Goal: Task Accomplishment & Management: Complete application form

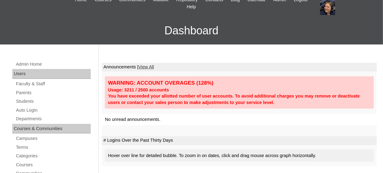
scroll to position [61, 0]
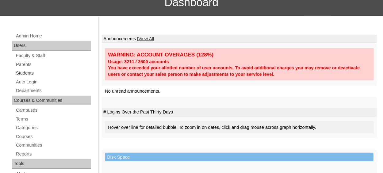
click at [28, 72] on link "Students" at bounding box center [52, 73] width 75 height 8
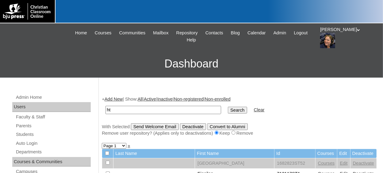
type input "h"
click at [143, 108] on input "text" at bounding box center [162, 110] width 115 height 8
paste input "78324339ST2"
type input "78324339"
click at [228, 109] on input "Search" at bounding box center [237, 110] width 19 height 7
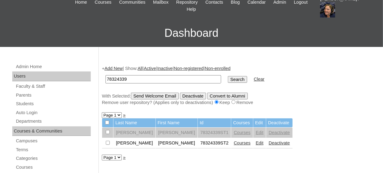
scroll to position [61, 0]
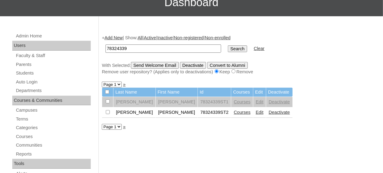
click at [233, 114] on link "Courses" at bounding box center [241, 112] width 17 height 5
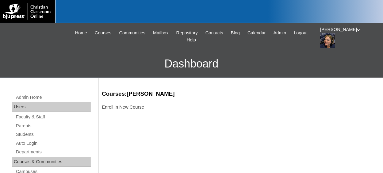
click at [125, 108] on link "Enroll in New Course" at bounding box center [123, 106] width 42 height 5
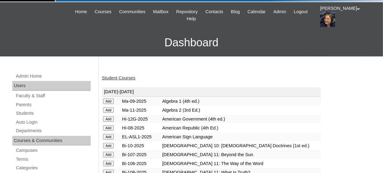
scroll to position [31, 0]
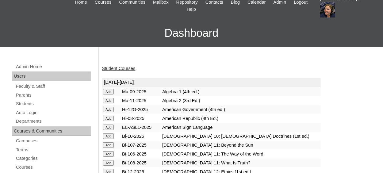
click at [109, 94] on input "Add" at bounding box center [108, 92] width 11 height 6
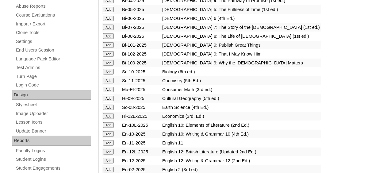
scroll to position [245, 0]
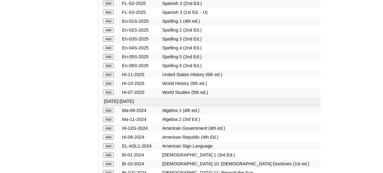
scroll to position [858, 0]
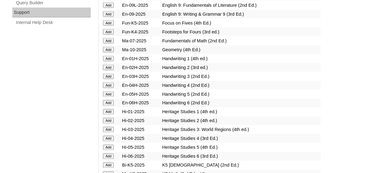
scroll to position [459, 0]
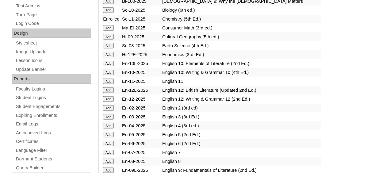
scroll to position [306, 0]
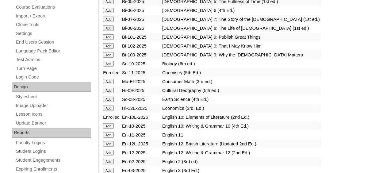
scroll to position [214, 0]
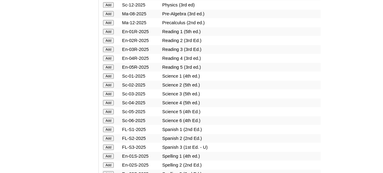
scroll to position [735, 0]
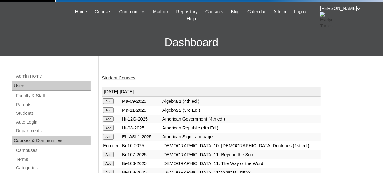
scroll to position [31, 0]
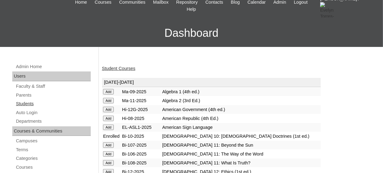
click at [29, 103] on link "Students" at bounding box center [52, 104] width 75 height 8
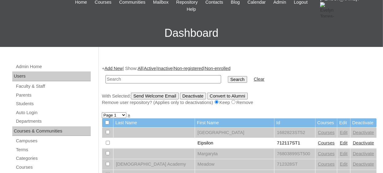
scroll to position [61, 0]
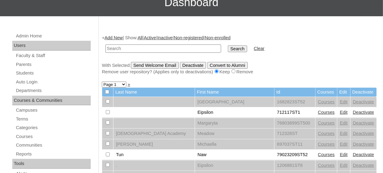
click at [119, 38] on link "Add New" at bounding box center [113, 37] width 18 height 5
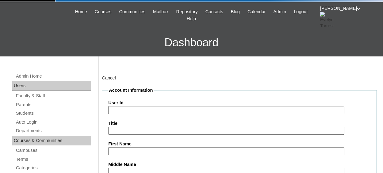
scroll to position [31, 0]
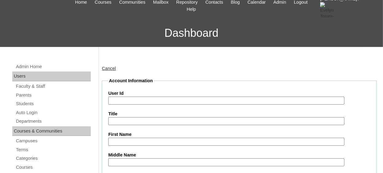
paste input "78324339ST2"
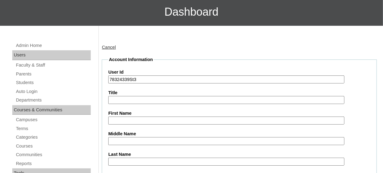
scroll to position [61, 0]
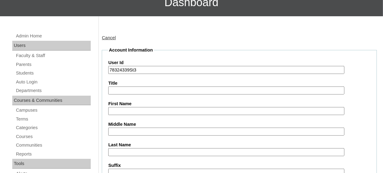
type input "78324339St3"
click at [151, 110] on input "First Name" at bounding box center [226, 111] width 236 height 8
type input "[PERSON_NAME]"
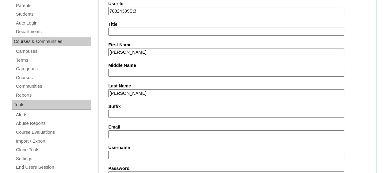
scroll to position [126, 0]
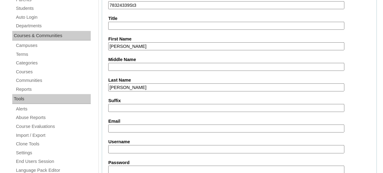
click at [147, 130] on input "Email" at bounding box center [226, 128] width 236 height 8
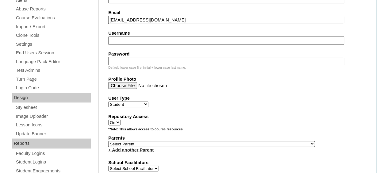
scroll to position [248, 0]
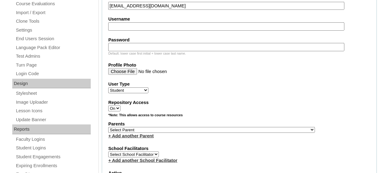
type input "swetmanwyatt@gmail.com"
click at [245, 128] on select "Select Parent , Fautanu, Ma 1, 1 23-24 accountMorgan, Jason 6th Street Mennonit…" at bounding box center [211, 130] width 206 height 6
select select "36633"
click at [108, 127] on select "Select Parent , Fautanu, Ma 1, 1 23-24 accountMorgan, Jason 6th Street Mennonit…" at bounding box center [211, 130] width 206 height 6
click at [269, 125] on label "Parents" at bounding box center [239, 124] width 262 height 6
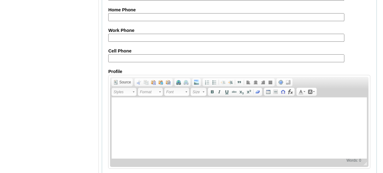
scroll to position [761, 0]
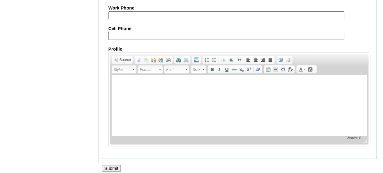
click at [111, 165] on input "Submit" at bounding box center [111, 168] width 19 height 7
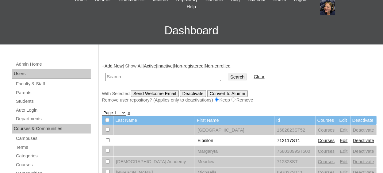
scroll to position [31, 0]
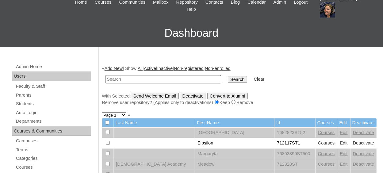
click at [128, 80] on input "text" at bounding box center [162, 79] width 115 height 8
paste input "78324339ST2"
type input "78324339ST"
click at [228, 80] on input "Search" at bounding box center [237, 79] width 19 height 7
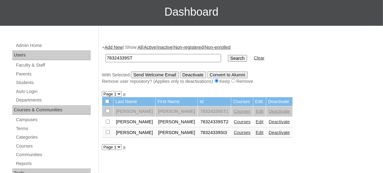
scroll to position [61, 0]
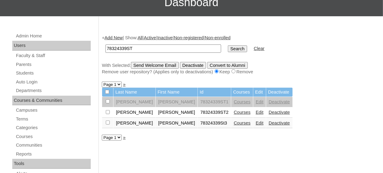
click at [233, 123] on link "Courses" at bounding box center [241, 122] width 17 height 5
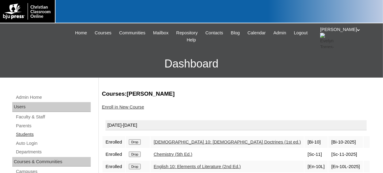
click at [34, 135] on link "Students" at bounding box center [52, 134] width 75 height 8
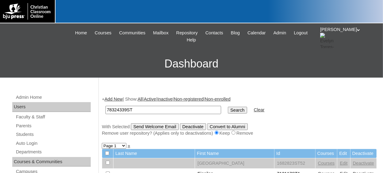
type input "78324339ST"
click at [228, 107] on input "Search" at bounding box center [237, 110] width 19 height 7
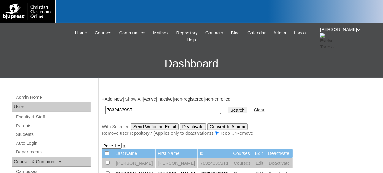
click at [122, 99] on link "Add New" at bounding box center [113, 98] width 18 height 5
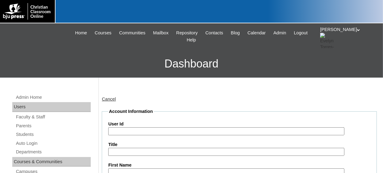
scroll to position [31, 0]
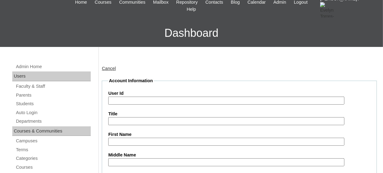
paste input "78324339ST2"
type input "78324339ST4"
click at [115, 142] on input "First Name" at bounding box center [226, 142] width 236 height 8
type input "Preston"
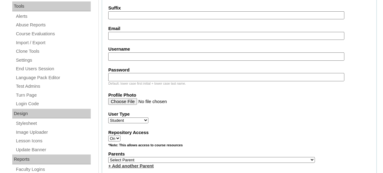
scroll to position [188, 0]
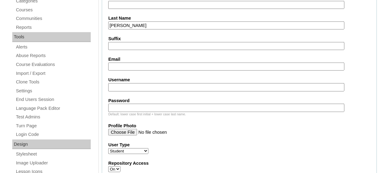
type input "Hunsaker"
click at [133, 62] on input "Email" at bounding box center [226, 66] width 236 height 8
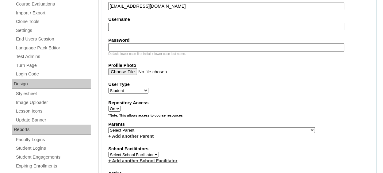
scroll to position [249, 0]
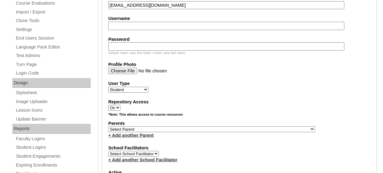
type input "prestonhunsaker007@gmail.com"
click at [243, 128] on select "Select Parent , Fautanu, Ma 1, 1 23-24 accountMorgan, Jason 6th Street Mennonit…" at bounding box center [211, 129] width 206 height 6
click at [108, 126] on select "Select Parent , Fautanu, Ma 1, 1 23-24 accountMorgan, Jason 6th Street Mennonit…" at bounding box center [211, 129] width 206 height 6
select select "36633"
click at [267, 123] on label "Parents" at bounding box center [239, 123] width 262 height 6
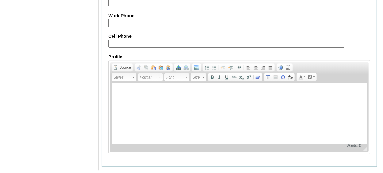
scroll to position [761, 0]
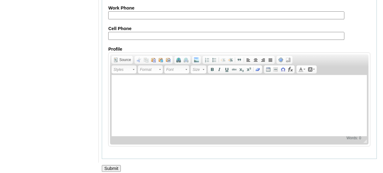
click at [110, 165] on input "Submit" at bounding box center [111, 168] width 19 height 7
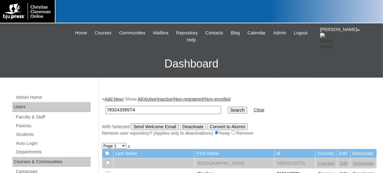
type input "78324339ST4"
click at [228, 107] on input "Search" at bounding box center [237, 110] width 19 height 7
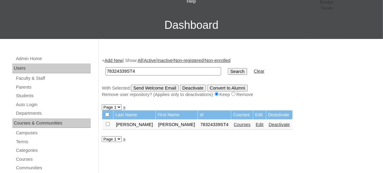
scroll to position [61, 0]
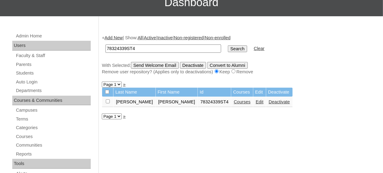
click at [233, 104] on link "Courses" at bounding box center [241, 101] width 17 height 5
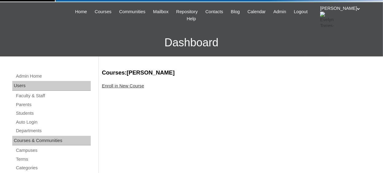
scroll to position [31, 0]
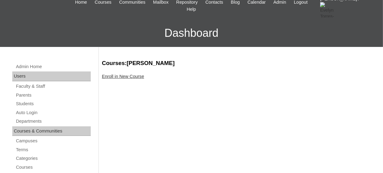
click at [122, 77] on link "Enroll in New Course" at bounding box center [123, 76] width 42 height 5
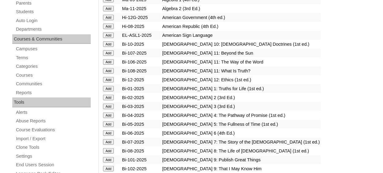
scroll to position [123, 0]
click at [110, 2] on input "Add" at bounding box center [108, 0] width 11 height 6
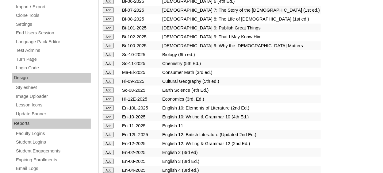
scroll to position [245, 0]
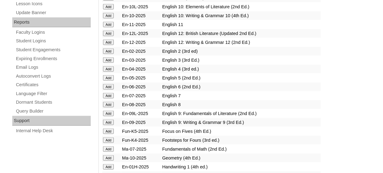
scroll to position [368, 0]
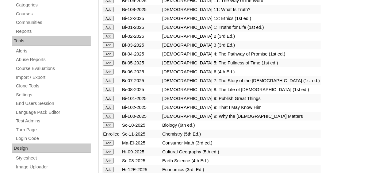
scroll to position [214, 0]
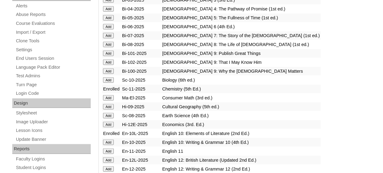
scroll to position [245, 0]
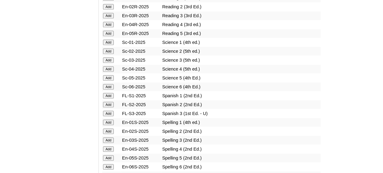
scroll to position [766, 0]
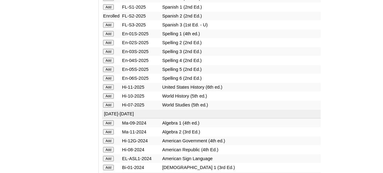
scroll to position [858, 0]
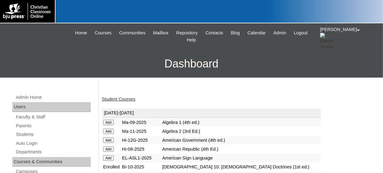
click at [121, 98] on link "Student Courses" at bounding box center [118, 98] width 33 height 5
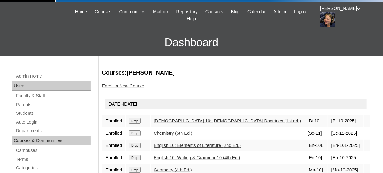
scroll to position [31, 0]
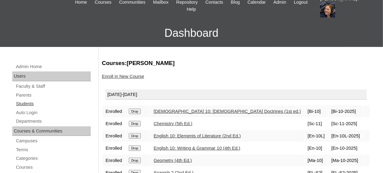
click at [29, 103] on link "Students" at bounding box center [52, 104] width 75 height 8
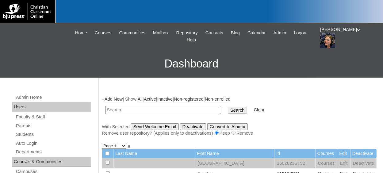
drag, startPoint x: 108, startPoint y: 112, endPoint x: 255, endPoint y: 106, distance: 147.8
click at [268, 106] on form "Search Clear" at bounding box center [239, 110] width 275 height 16
click at [118, 99] on link "Add New" at bounding box center [113, 98] width 18 height 5
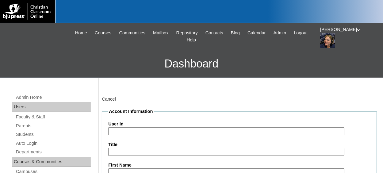
paste input "78324339ST2"
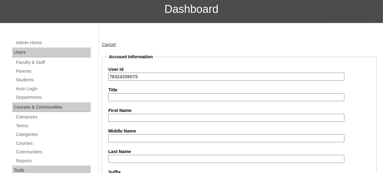
scroll to position [61, 0]
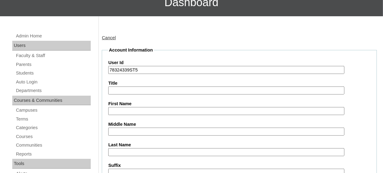
type input "78324339ST5"
click at [123, 108] on input "First Name" at bounding box center [226, 111] width 236 height 8
type input "s"
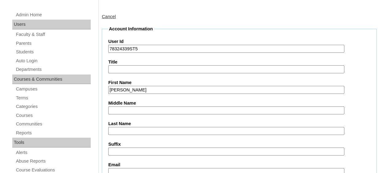
scroll to position [92, 0]
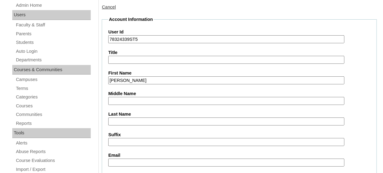
type input "Sean"
drag, startPoint x: 135, startPoint y: 120, endPoint x: 141, endPoint y: 117, distance: 6.0
click at [135, 120] on input "Last Name" at bounding box center [226, 121] width 236 height 8
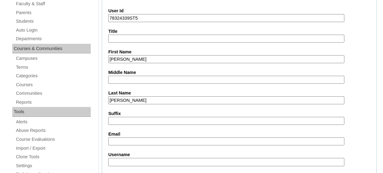
scroll to position [123, 0]
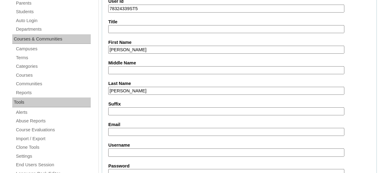
type input "Mejia"
click at [131, 132] on input "Email" at bounding box center [226, 132] width 236 height 8
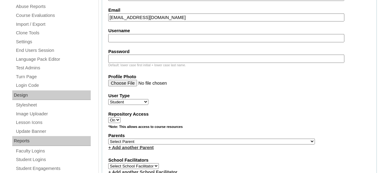
scroll to position [245, 0]
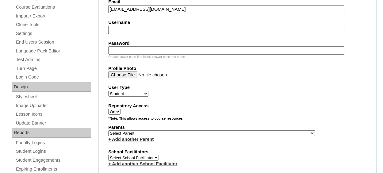
type input "seanmejia10@icloud.com"
click at [230, 132] on select "Select Parent , Fautanu, Ma 1, 1 23-24 accountMorgan, Jason 6th Street Mennonit…" at bounding box center [211, 133] width 206 height 6
select select "36633"
click at [108, 130] on select "Select Parent , Fautanu, Ma 1, 1 23-24 accountMorgan, Jason 6th Street Mennonit…" at bounding box center [211, 133] width 206 height 6
click at [298, 124] on label "Parents" at bounding box center [239, 127] width 262 height 6
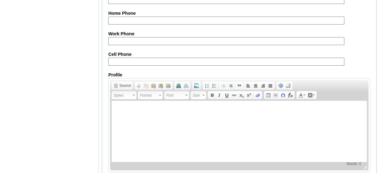
scroll to position [761, 0]
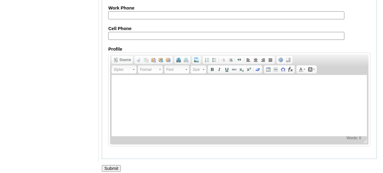
click at [117, 165] on input "Submit" at bounding box center [111, 168] width 19 height 7
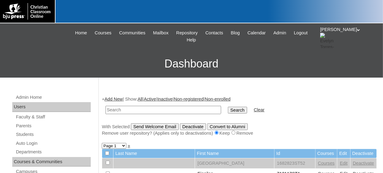
paste input "712522"
type input "712522ST203"
click at [228, 110] on input "Search" at bounding box center [237, 110] width 19 height 7
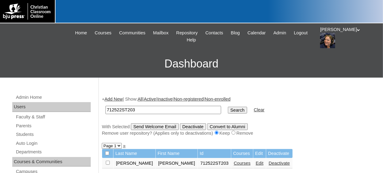
scroll to position [31, 0]
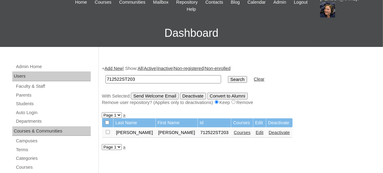
click at [108, 132] on input "checkbox" at bounding box center [108, 132] width 4 height 4
checkbox input "true"
click at [164, 95] on input "Send Welcome Email" at bounding box center [155, 96] width 48 height 7
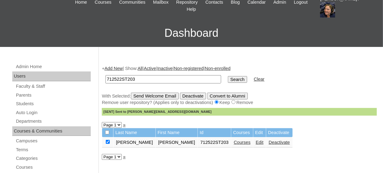
click at [233, 143] on link "Courses" at bounding box center [241, 142] width 17 height 5
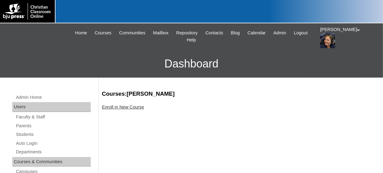
click at [134, 106] on link "Enroll in New Course" at bounding box center [123, 106] width 42 height 5
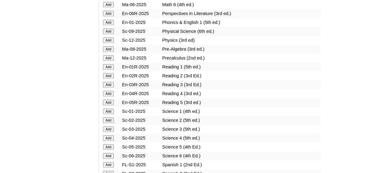
scroll to position [705, 0]
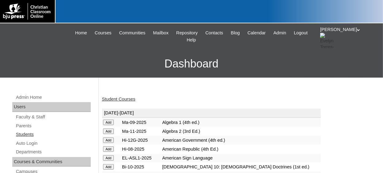
click at [30, 134] on link "Students" at bounding box center [52, 134] width 75 height 8
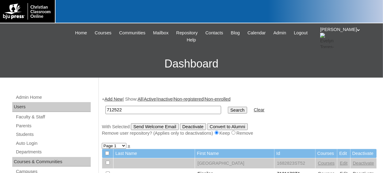
type input "712522"
click at [228, 107] on input "Search" at bounding box center [237, 110] width 19 height 7
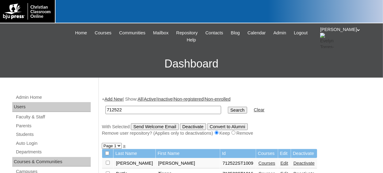
click at [115, 98] on link "Add New" at bounding box center [113, 98] width 18 height 5
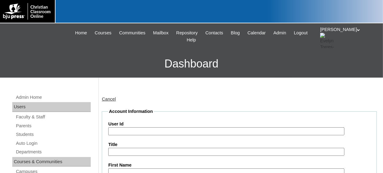
click at [128, 131] on input "User Id" at bounding box center [226, 131] width 236 height 8
paste input "712522"
type input "7"
paste input "712522"
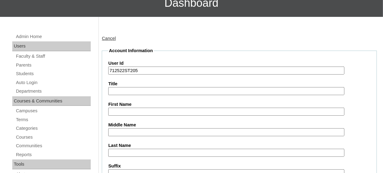
scroll to position [61, 0]
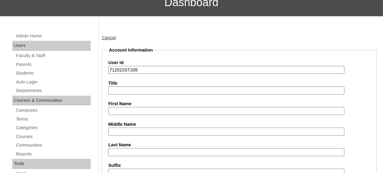
type input "712522ST205"
click at [124, 108] on input "First Name" at bounding box center [226, 111] width 236 height 8
click at [134, 111] on input "First Name" at bounding box center [226, 111] width 236 height 8
type input "Madeline"
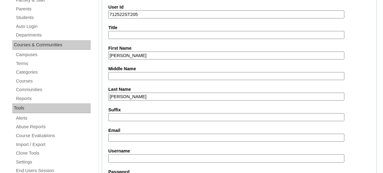
scroll to position [123, 0]
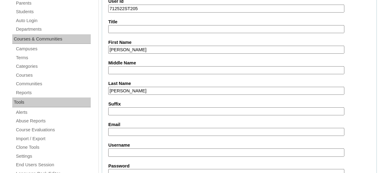
type input "Loopez-Garcia"
click at [130, 130] on input "Email" at bounding box center [226, 132] width 236 height 8
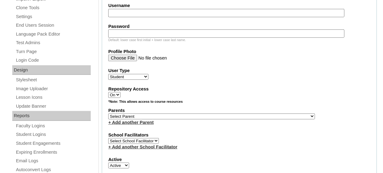
scroll to position [276, 0]
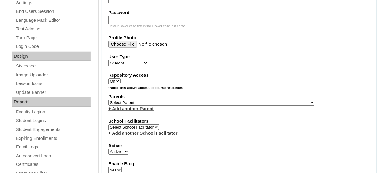
type input "garciariveraamanda@gmail.com"
click at [243, 100] on select "Select Parent , Fautanu, Ma 1, 1 23-24 accountMorgan, Jason 6th Street Mennonit…" at bounding box center [211, 103] width 206 height 6
select select "35040"
click at [108, 100] on select "Select Parent , Fautanu, Ma 1, 1 23-24 accountMorgan, Jason 6th Street Mennonit…" at bounding box center [211, 103] width 206 height 6
click at [191, 118] on label "School Facilitators" at bounding box center [239, 121] width 262 height 6
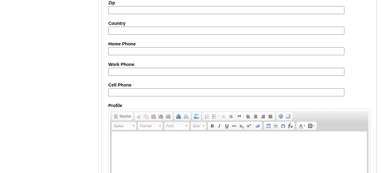
scroll to position [761, 0]
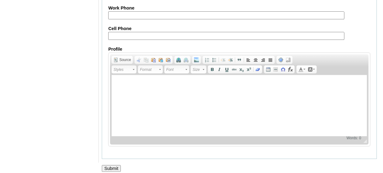
click at [112, 166] on input "Submit" at bounding box center [111, 168] width 19 height 7
